Goal: Task Accomplishment & Management: Use online tool/utility

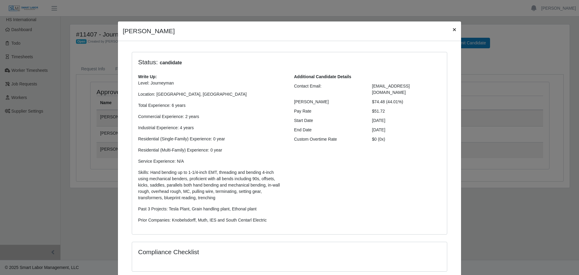
click at [454, 32] on button "×" at bounding box center [454, 29] width 13 height 16
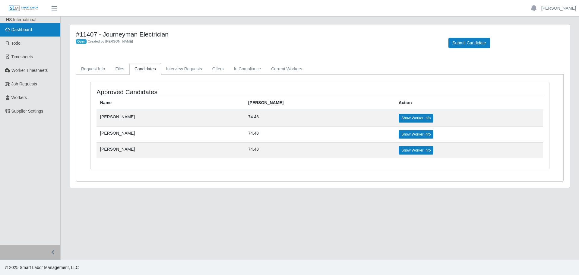
click at [27, 32] on span "Dashboard" at bounding box center [21, 29] width 21 height 5
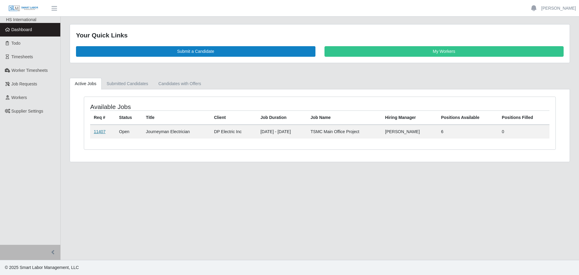
click at [99, 131] on link "11407" at bounding box center [100, 131] width 12 height 5
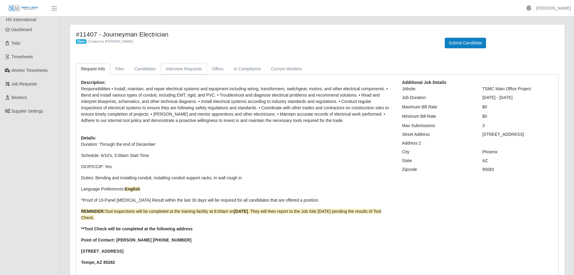
click at [182, 68] on link "Interview Requests" at bounding box center [184, 69] width 46 height 12
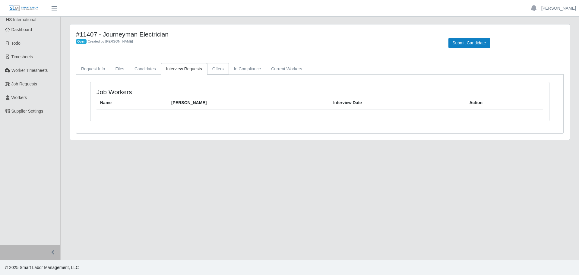
click at [218, 66] on link "Offers" at bounding box center [218, 69] width 22 height 12
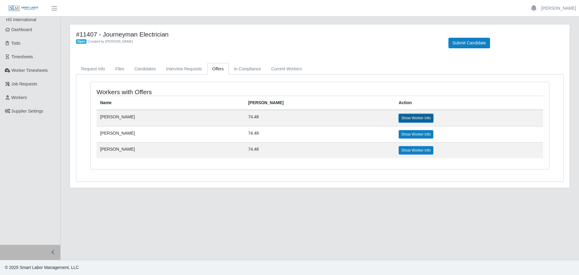
click at [399, 116] on link "Show Worker Info" at bounding box center [416, 118] width 35 height 8
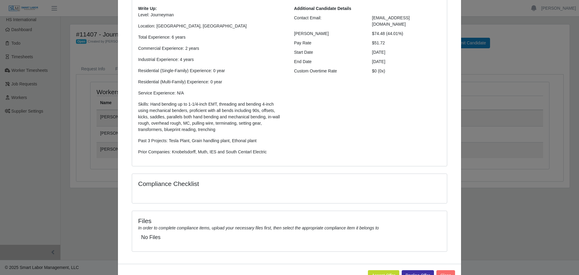
scroll to position [89, 0]
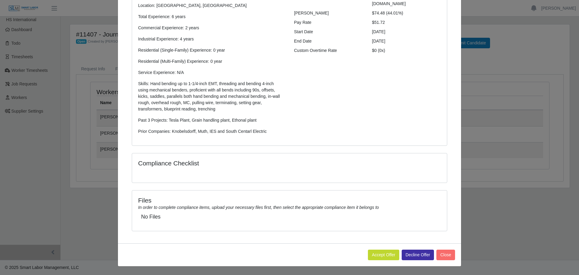
click at [155, 212] on div "Files In order to complete compliance items, upload your necessary files first,…" at bounding box center [289, 210] width 315 height 40
click at [147, 217] on h5 "No Files" at bounding box center [289, 216] width 297 height 6
click at [382, 253] on button "Accept Offer" at bounding box center [383, 254] width 31 height 11
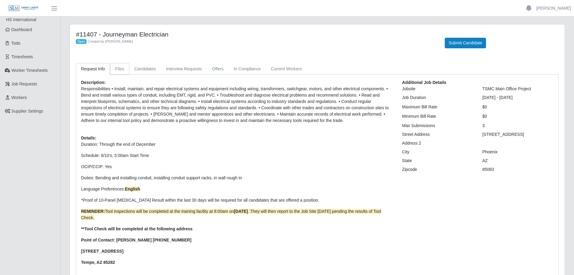
click at [118, 69] on link "Files" at bounding box center [119, 69] width 19 height 12
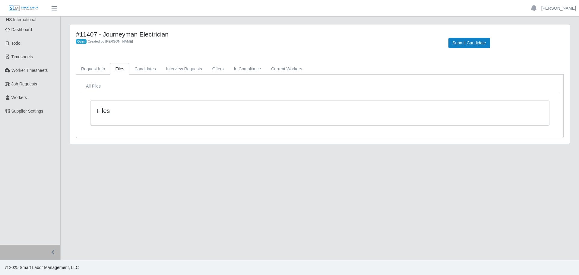
click at [105, 110] on h4 "Files" at bounding box center [186, 111] width 181 height 8
click at [87, 68] on link "Request Info" at bounding box center [93, 69] width 34 height 12
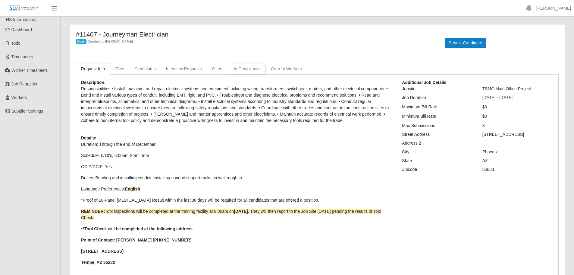
click at [233, 69] on link "In Compliance" at bounding box center [247, 69] width 37 height 12
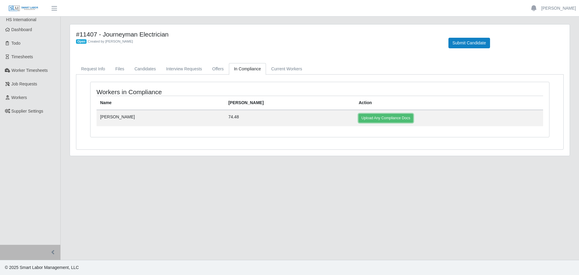
click at [358, 115] on link "Upload Any Compliance Docs" at bounding box center [385, 118] width 54 height 8
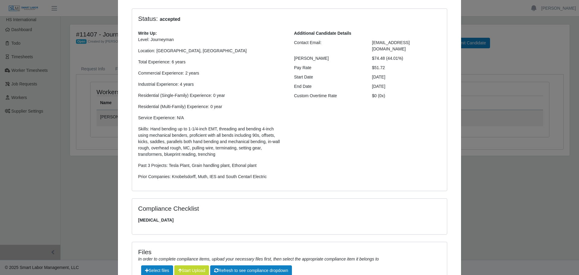
scroll to position [109, 0]
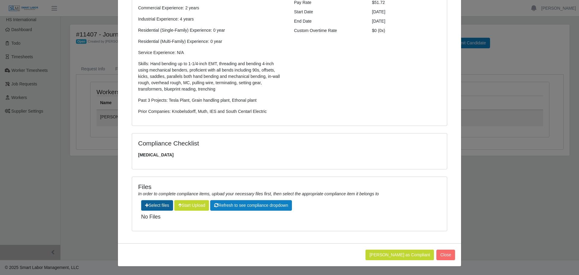
click at [156, 206] on label"] at bounding box center [156, 205] width 31 height 10
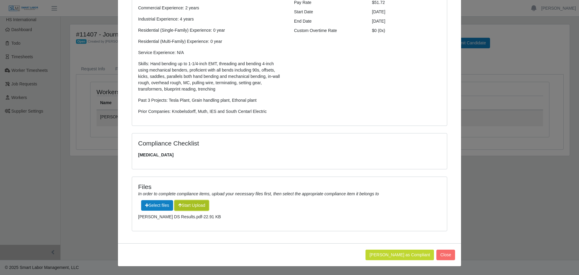
click at [201, 207] on button "Start Upload" at bounding box center [191, 205] width 35 height 11
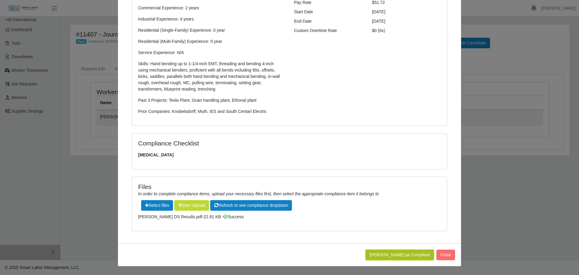
click at [398, 254] on button "Mark Worker as Compliant" at bounding box center [399, 254] width 68 height 11
